Goal: Find specific page/section

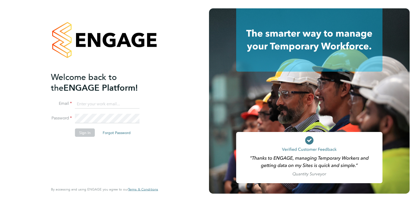
type input "claire.smee@bluearrow.co.uk"
click at [82, 132] on button "Sign In" at bounding box center [85, 133] width 20 height 8
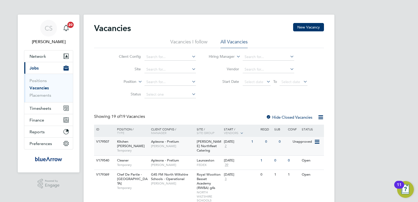
click at [134, 142] on span "Kitchen Porter" at bounding box center [131, 143] width 28 height 9
